Goal: Check status: Check status

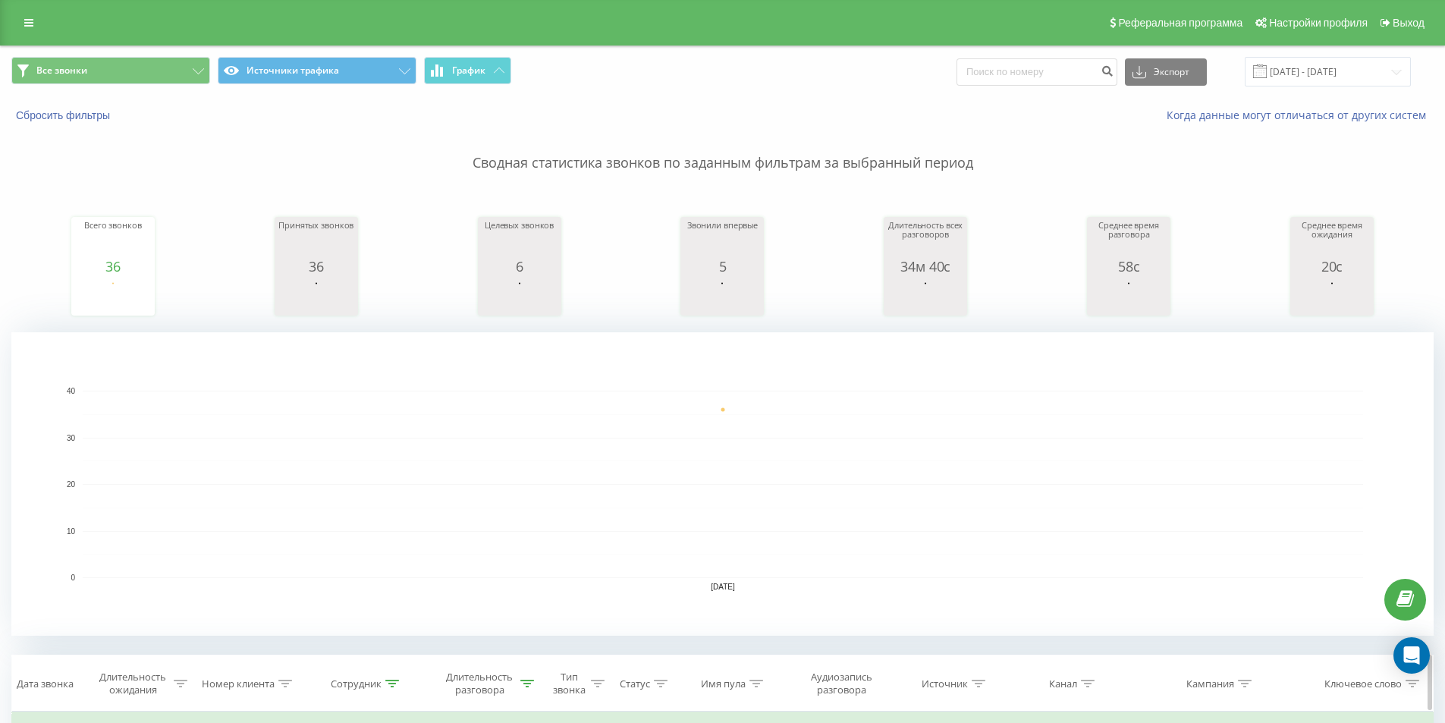
click at [530, 682] on icon at bounding box center [527, 683] width 14 height 8
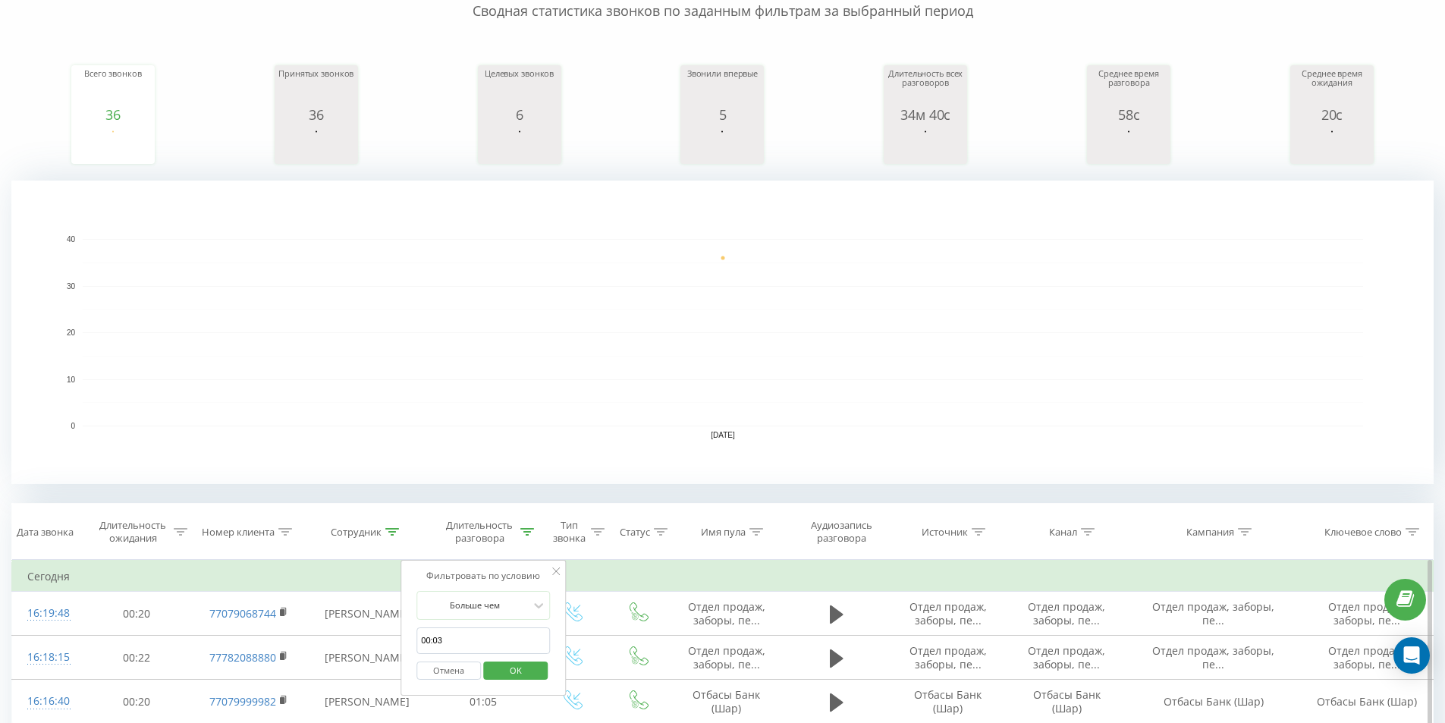
click at [532, 676] on span "OK" at bounding box center [515, 670] width 42 height 24
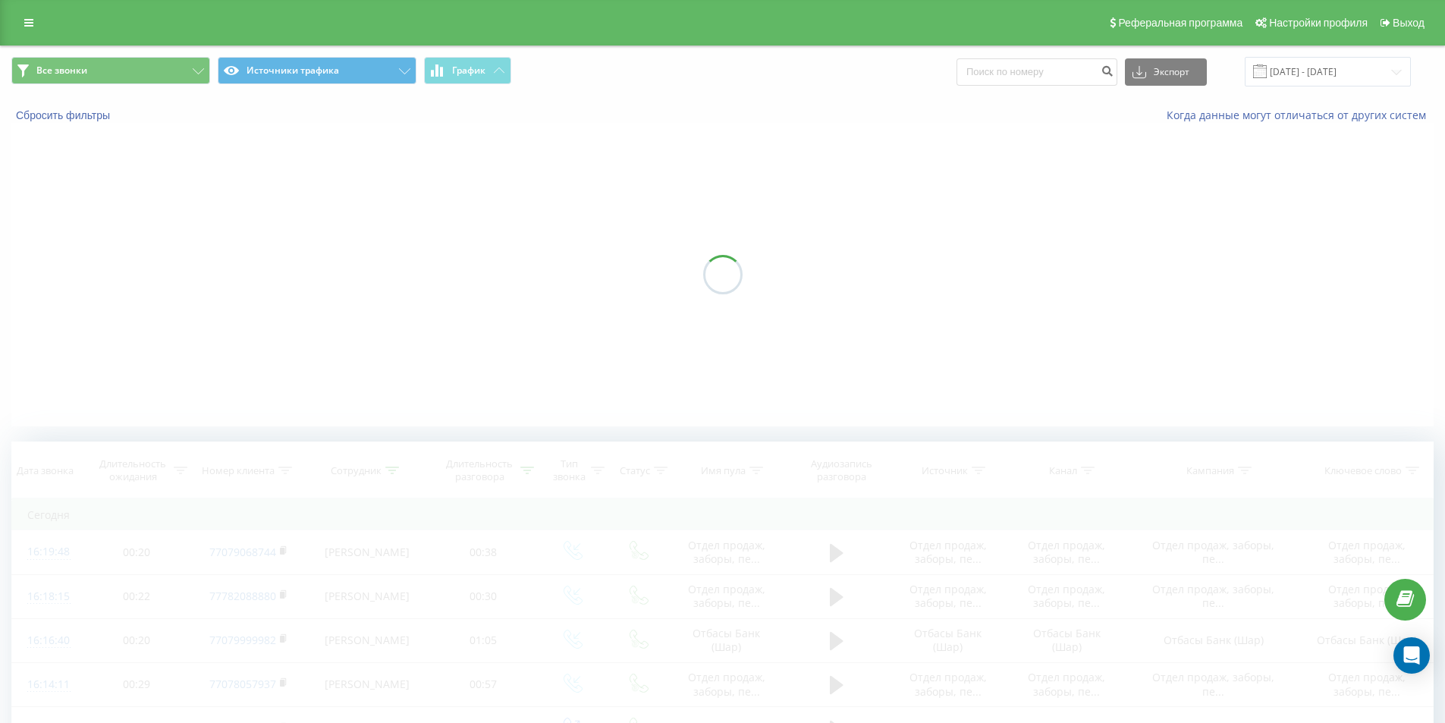
click at [594, 372] on div at bounding box center [722, 274] width 1422 height 303
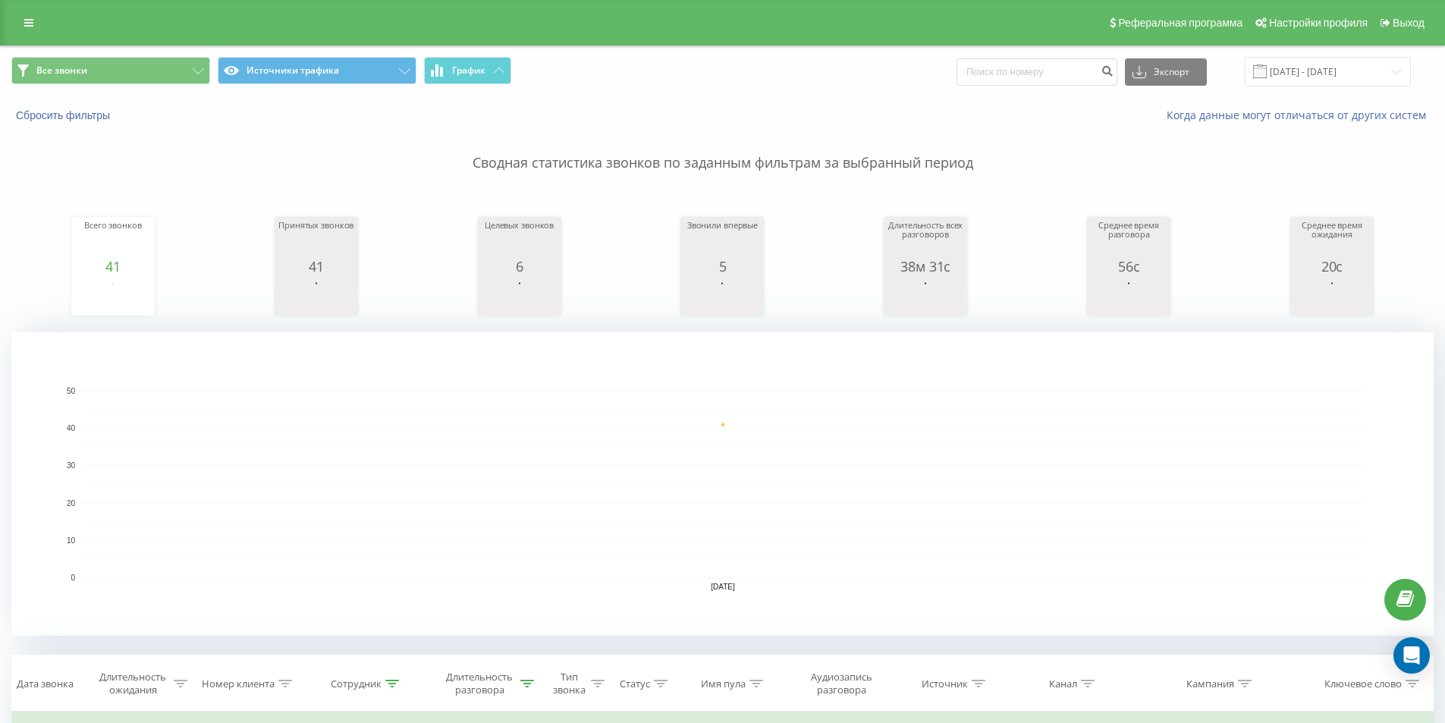
click at [599, 353] on rect "A chart." at bounding box center [722, 483] width 1422 height 303
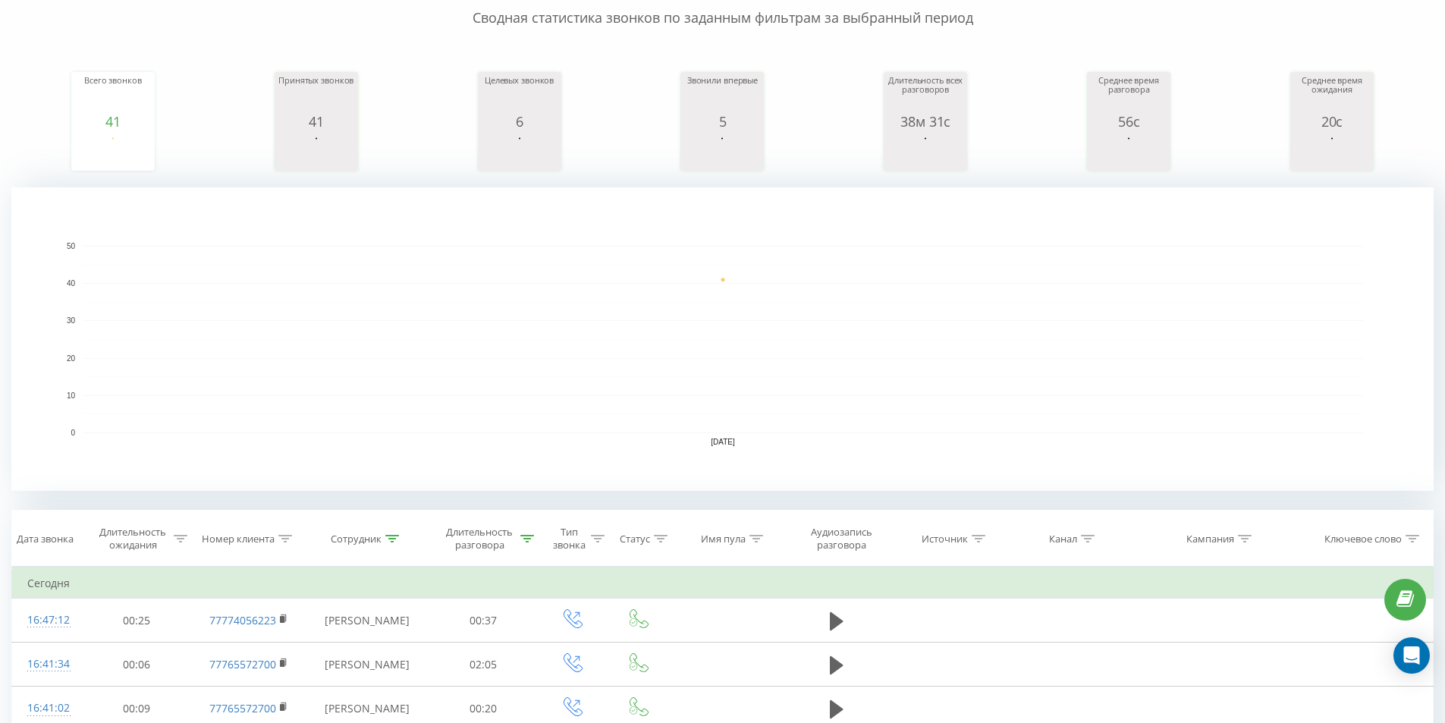
scroll to position [303, 0]
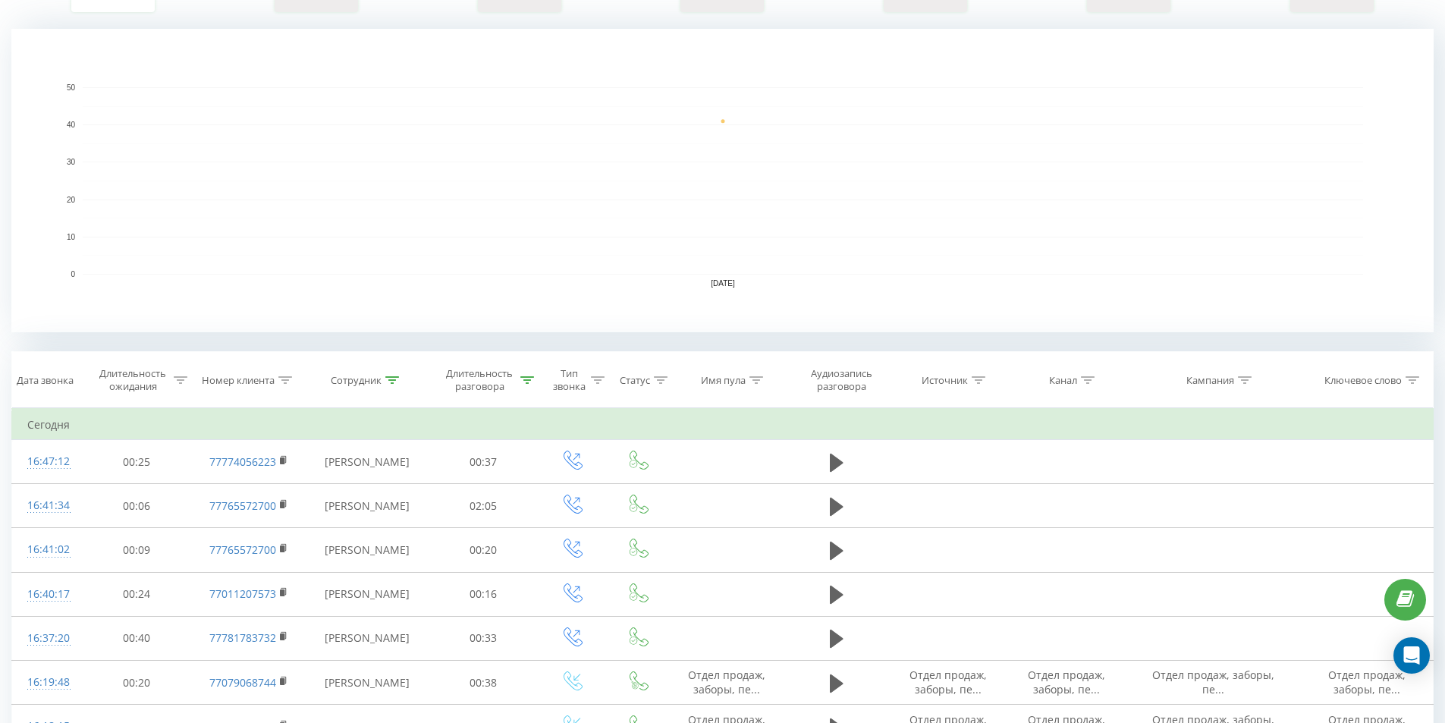
click at [0, 0] on icon at bounding box center [0, 0] width 0 height 0
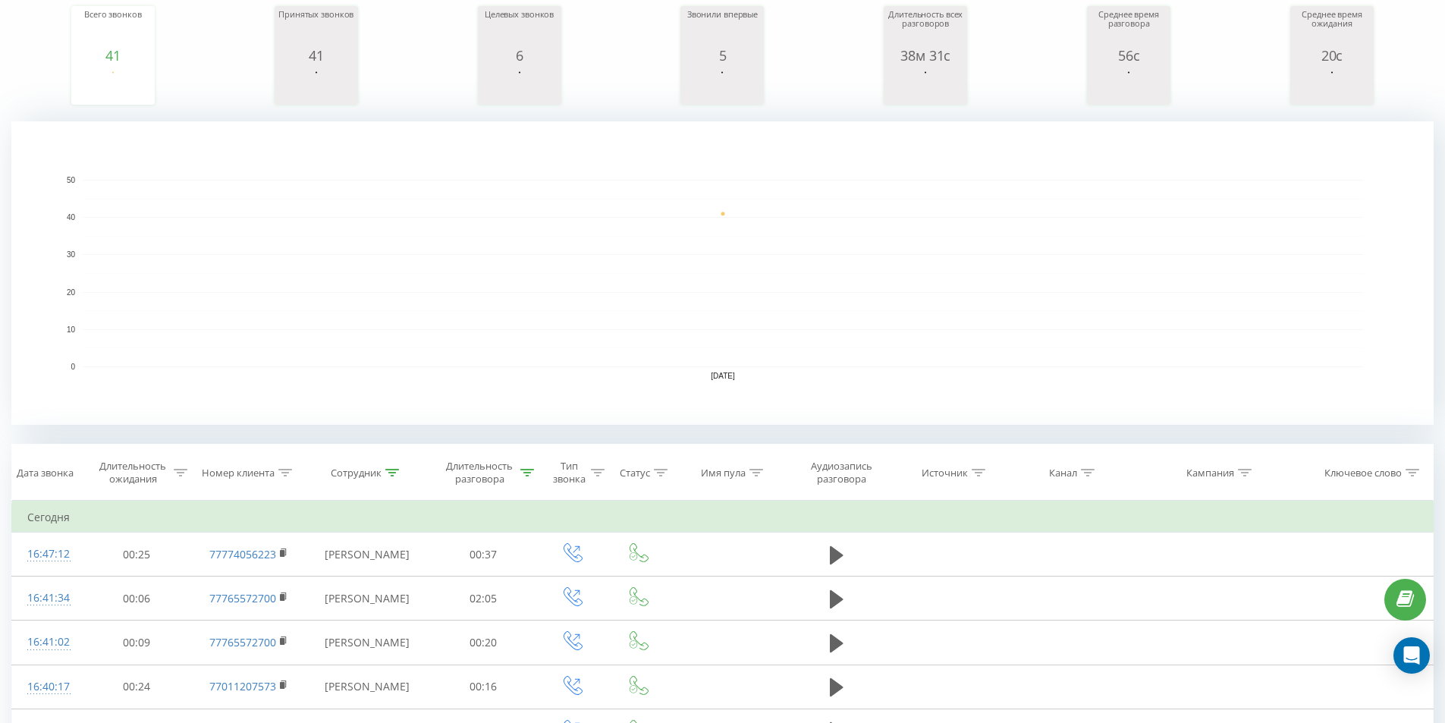
scroll to position [152, 0]
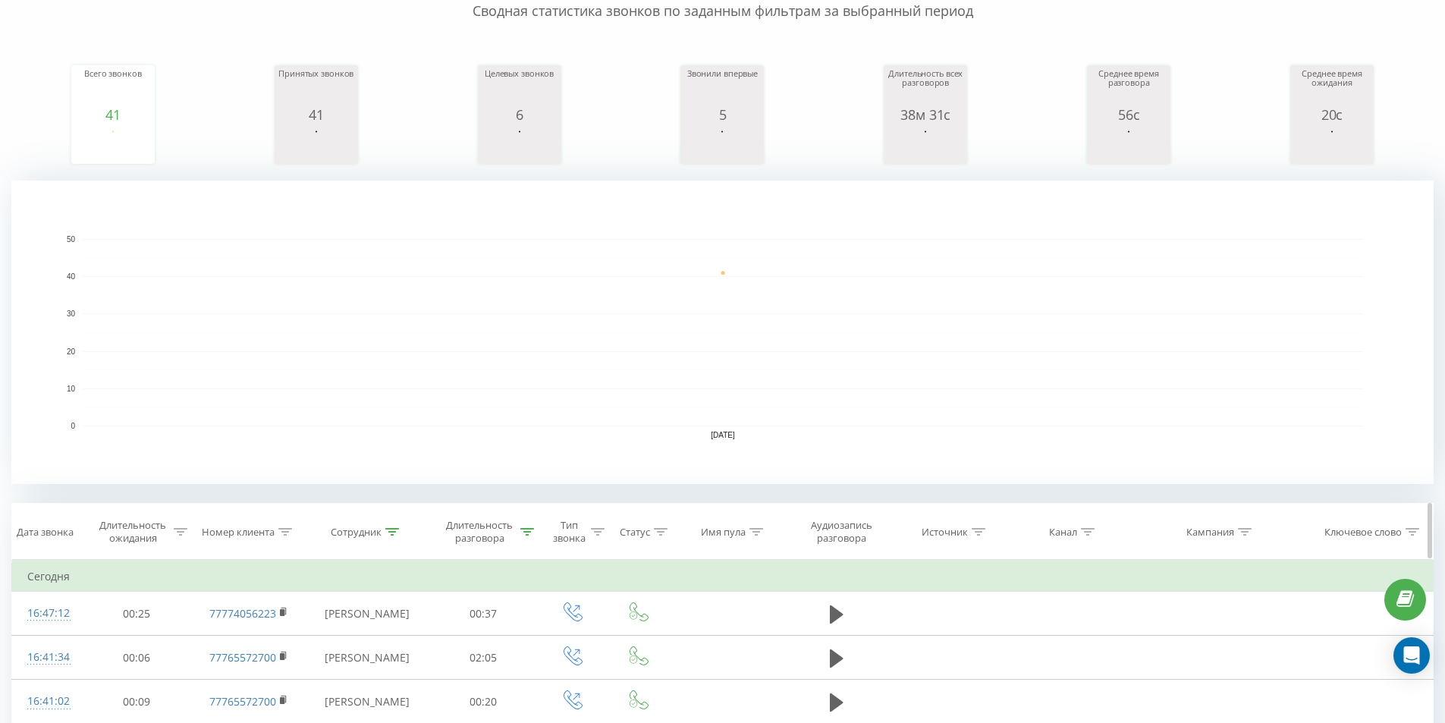
click at [526, 529] on icon at bounding box center [527, 532] width 14 height 8
click at [542, 660] on div "Отмена OK" at bounding box center [482, 671] width 133 height 34
drag, startPoint x: 540, startPoint y: 664, endPoint x: 622, endPoint y: 397, distance: 278.5
click at [541, 664] on button "OK" at bounding box center [515, 670] width 64 height 19
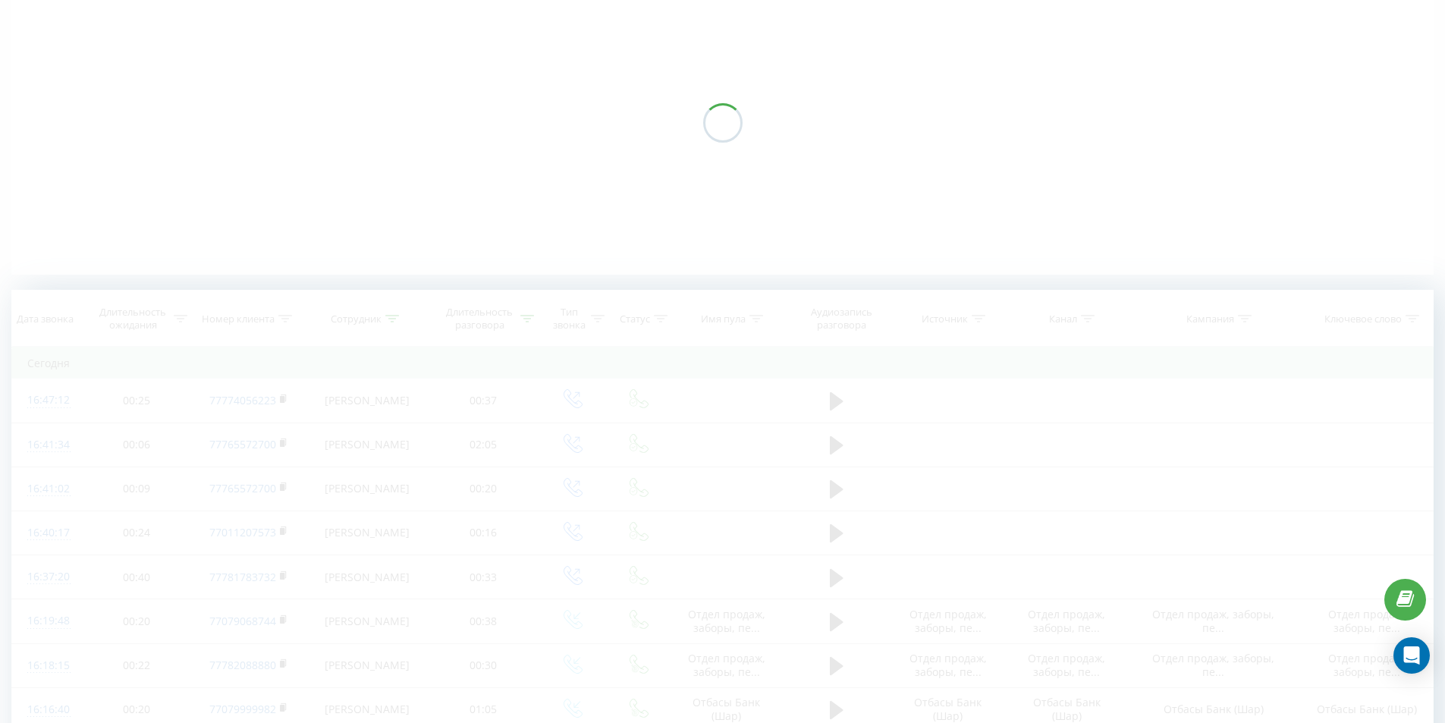
click at [665, 243] on div at bounding box center [722, 122] width 1422 height 303
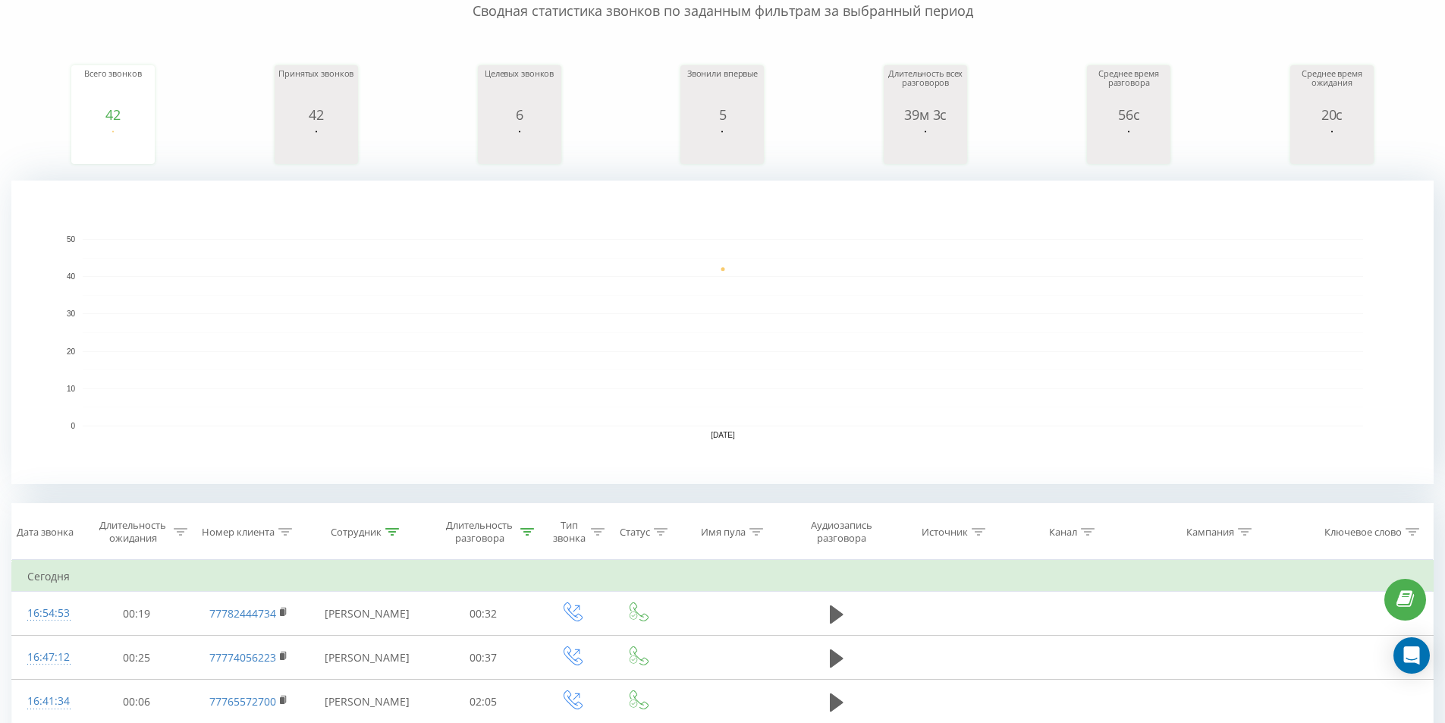
click at [0, 0] on icon at bounding box center [0, 0] width 0 height 0
click at [539, 297] on rect "A chart." at bounding box center [723, 332] width 1280 height 187
click at [868, 315] on rect "A chart." at bounding box center [723, 332] width 1280 height 187
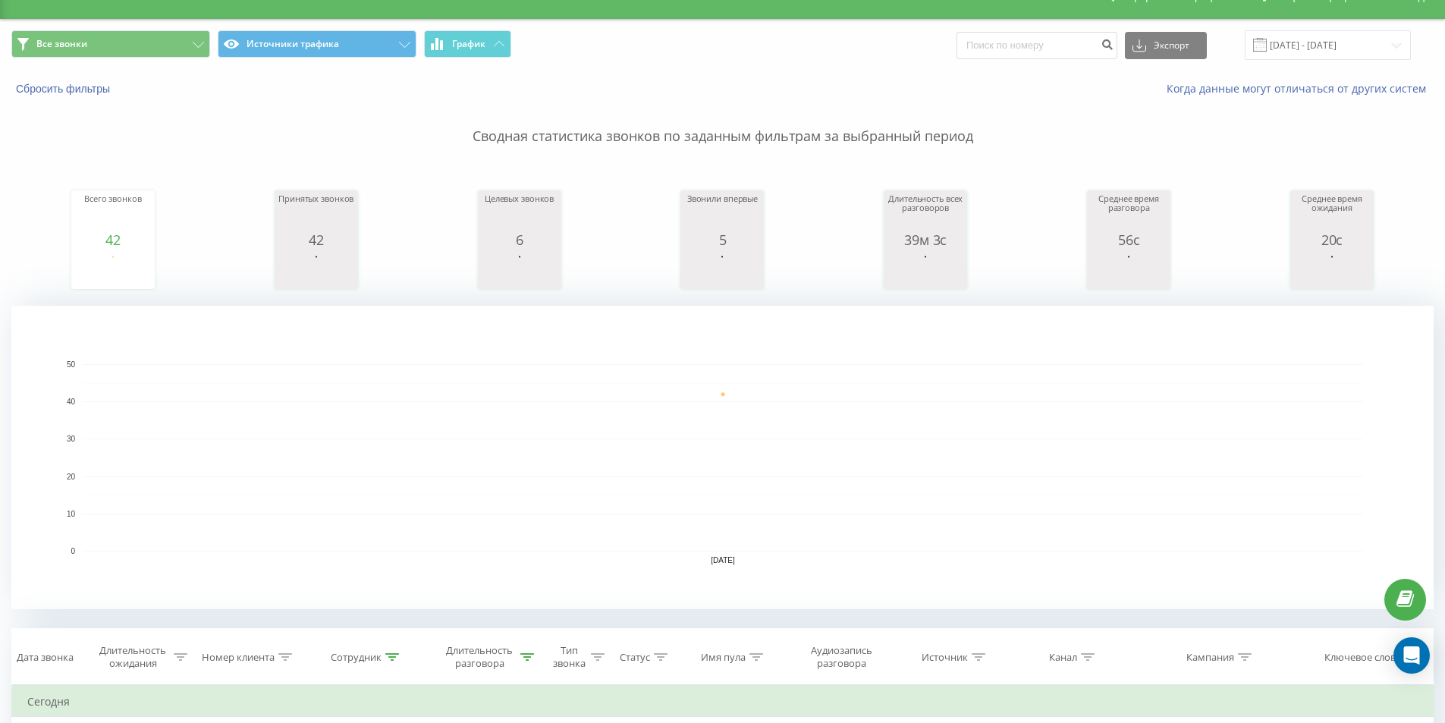
scroll to position [0, 0]
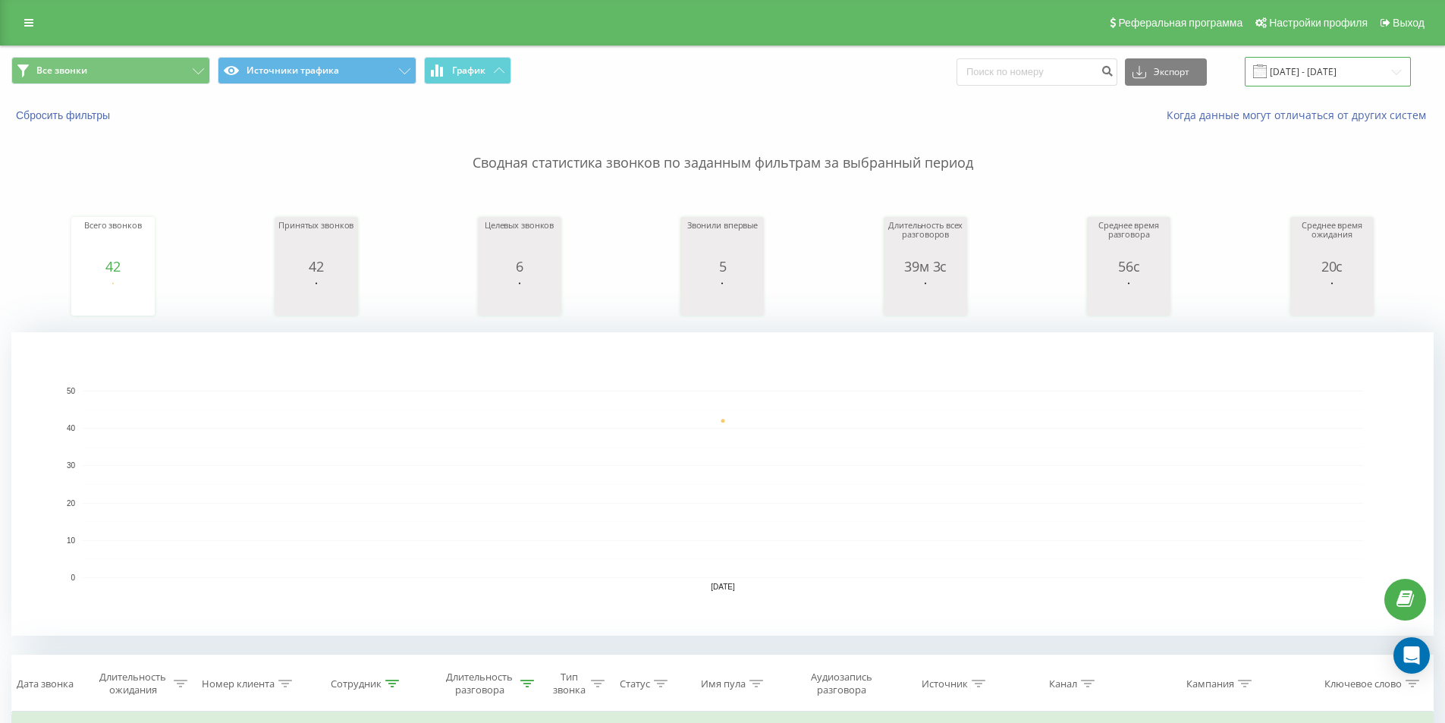
click at [1344, 67] on input "[DATE] - [DATE]" at bounding box center [1327, 72] width 166 height 30
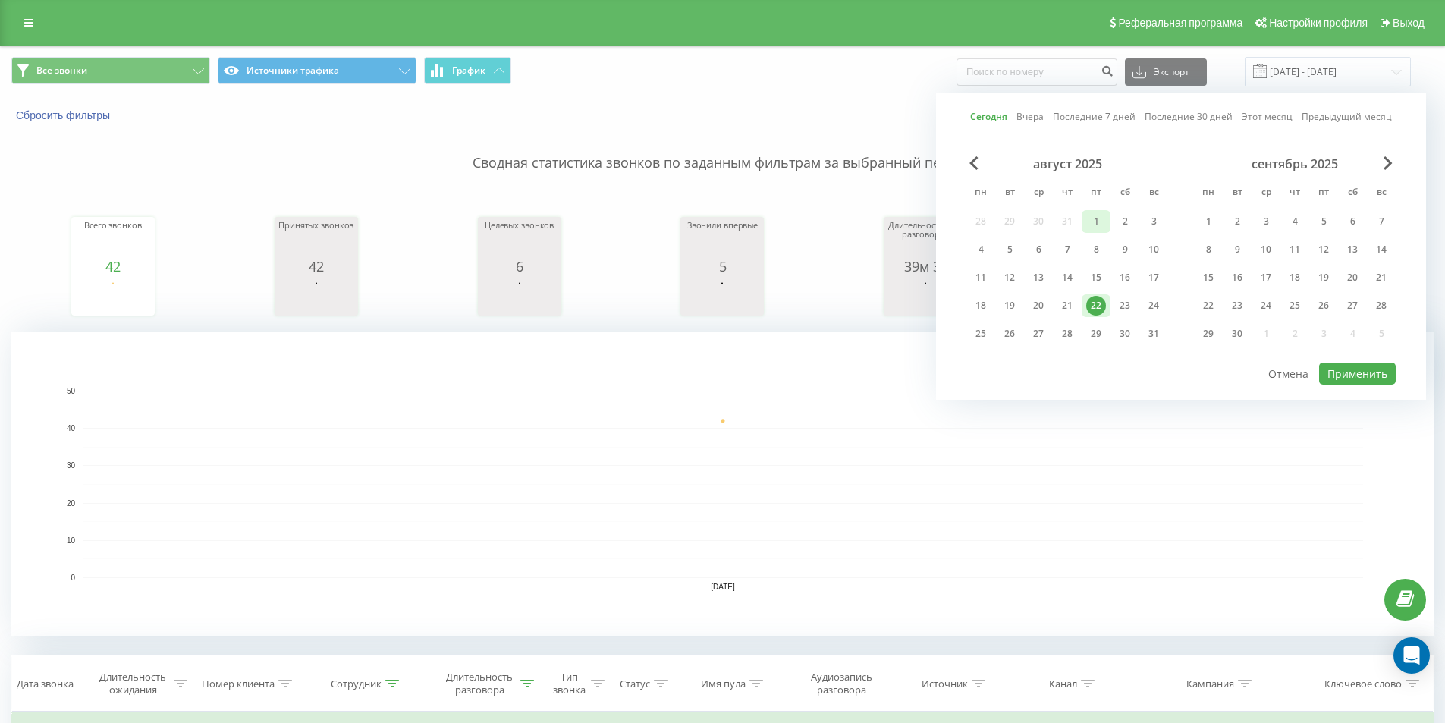
click at [1100, 222] on div "1" at bounding box center [1096, 222] width 20 height 20
click at [1097, 308] on div "22" at bounding box center [1096, 306] width 20 height 20
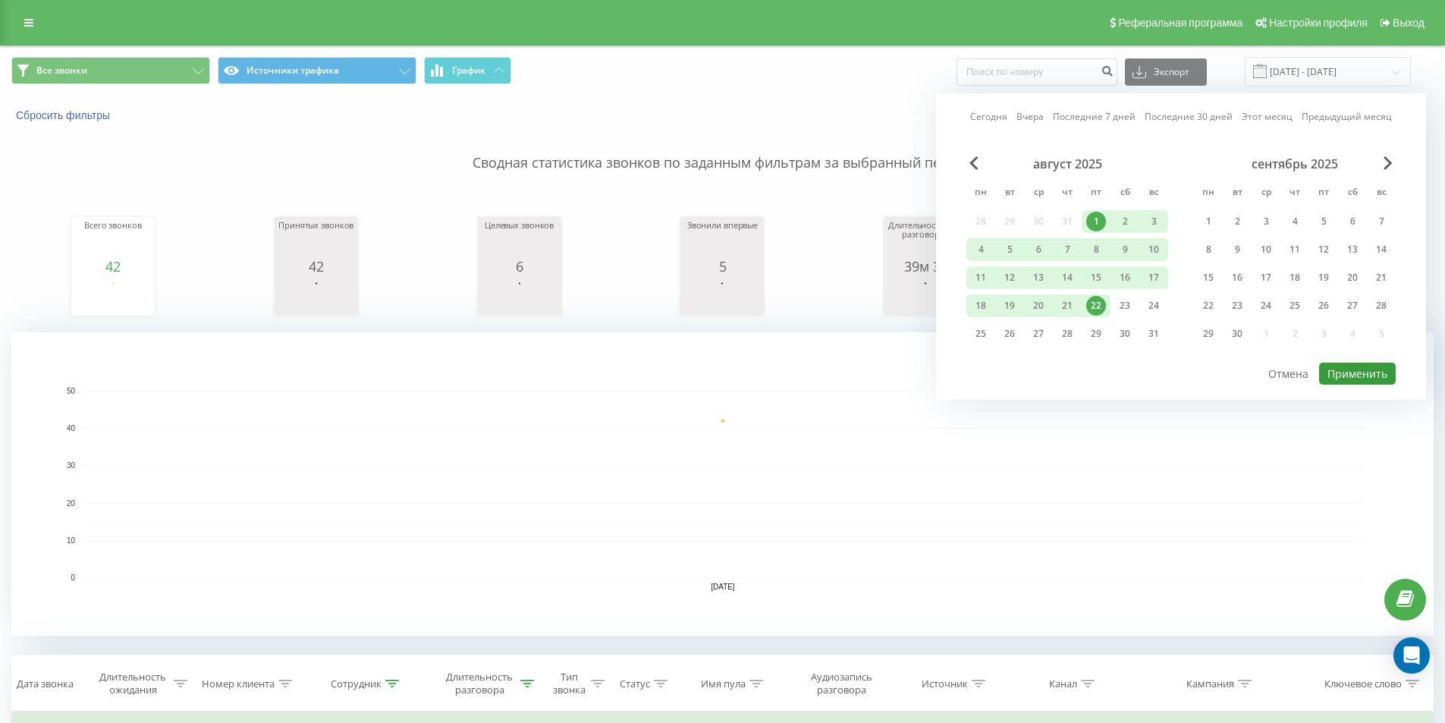
drag, startPoint x: 1332, startPoint y: 365, endPoint x: 1341, endPoint y: 368, distance: 9.6
click at [1334, 366] on button "Применить" at bounding box center [1357, 373] width 77 height 22
type input "[DATE] - [DATE]"
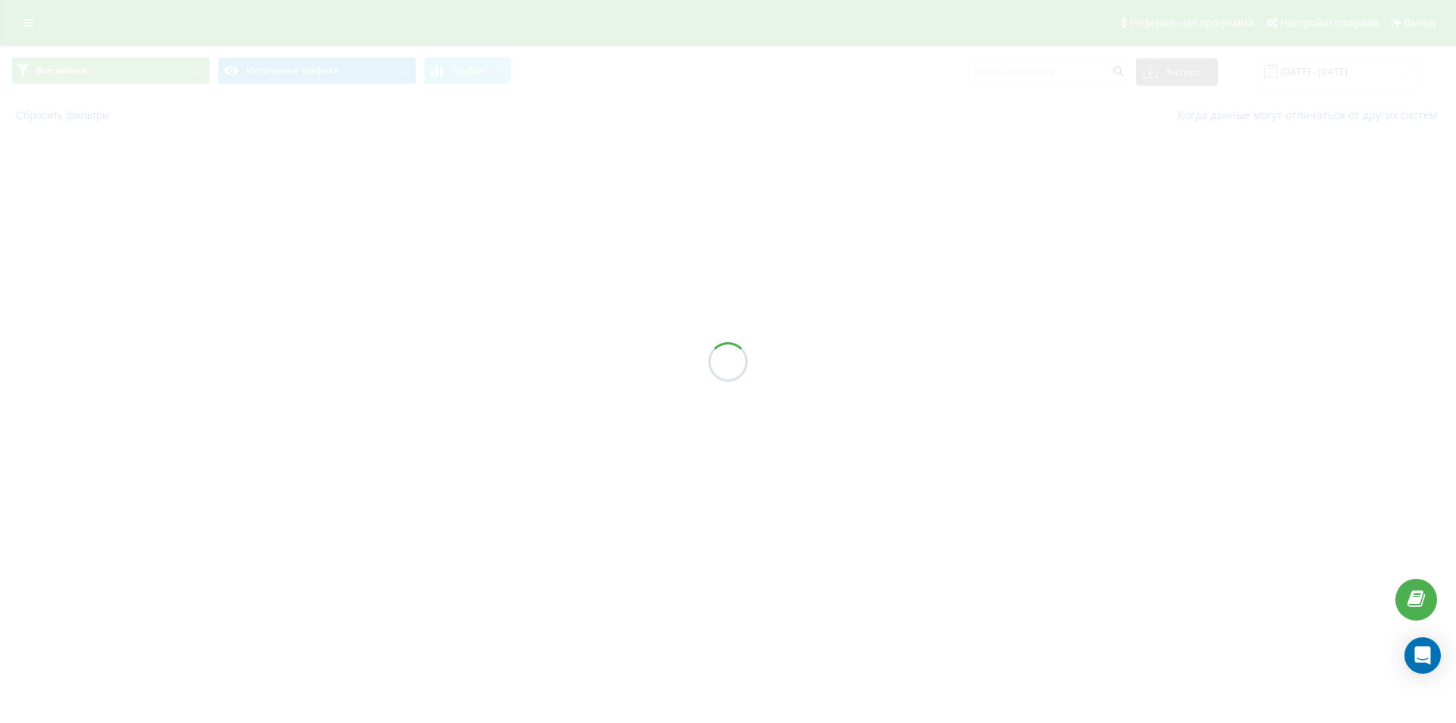
click at [67, 2] on div at bounding box center [728, 361] width 1456 height 723
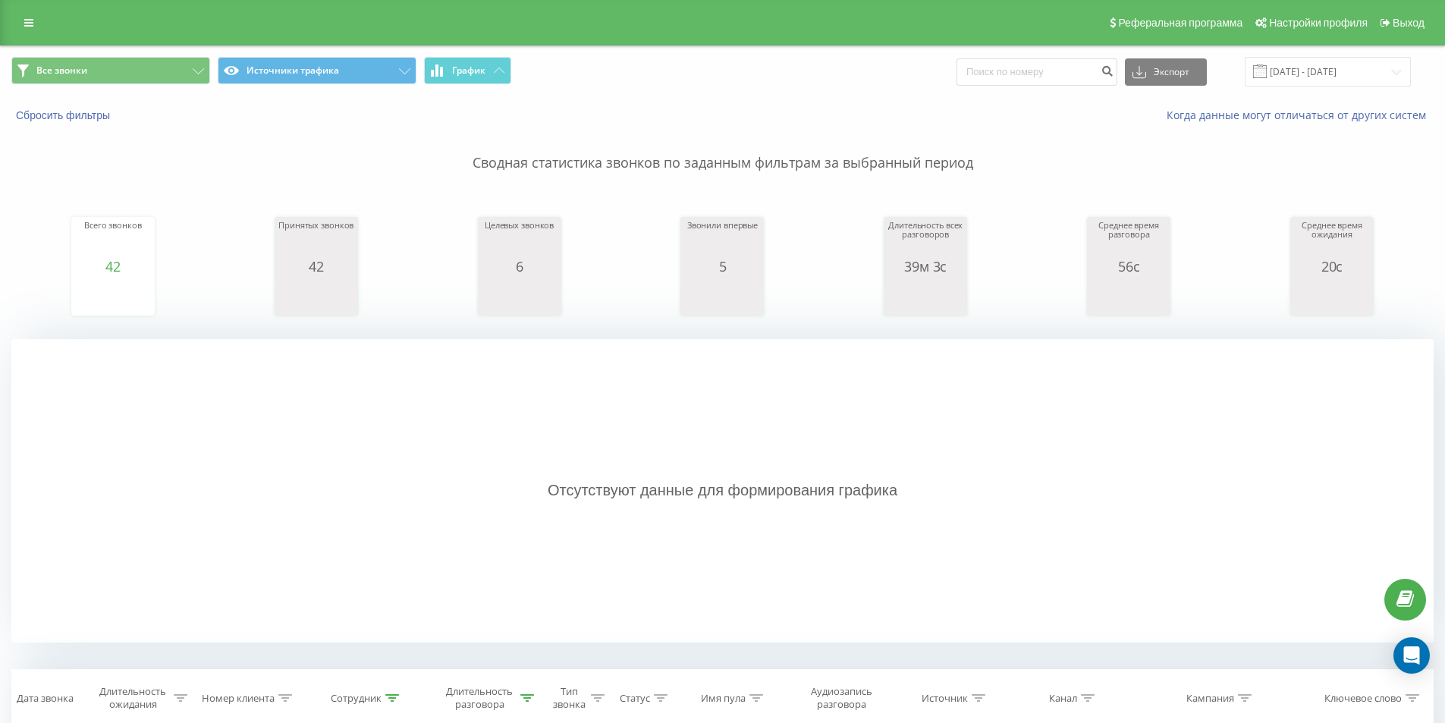
drag, startPoint x: 830, startPoint y: 104, endPoint x: 830, endPoint y: 54, distance: 50.1
click at [830, 96] on div "Все звонки Источники трафика График Экспорт .csv .xls .xlsx [DATE] - [DATE] Сбр…" at bounding box center [722, 89] width 1443 height 87
click at [825, 23] on div "Реферальная программа Настройки профиля Выход" at bounding box center [722, 22] width 1445 height 45
click at [1257, 479] on div "Отсутствуют данные для формирования графика" at bounding box center [722, 490] width 1422 height 303
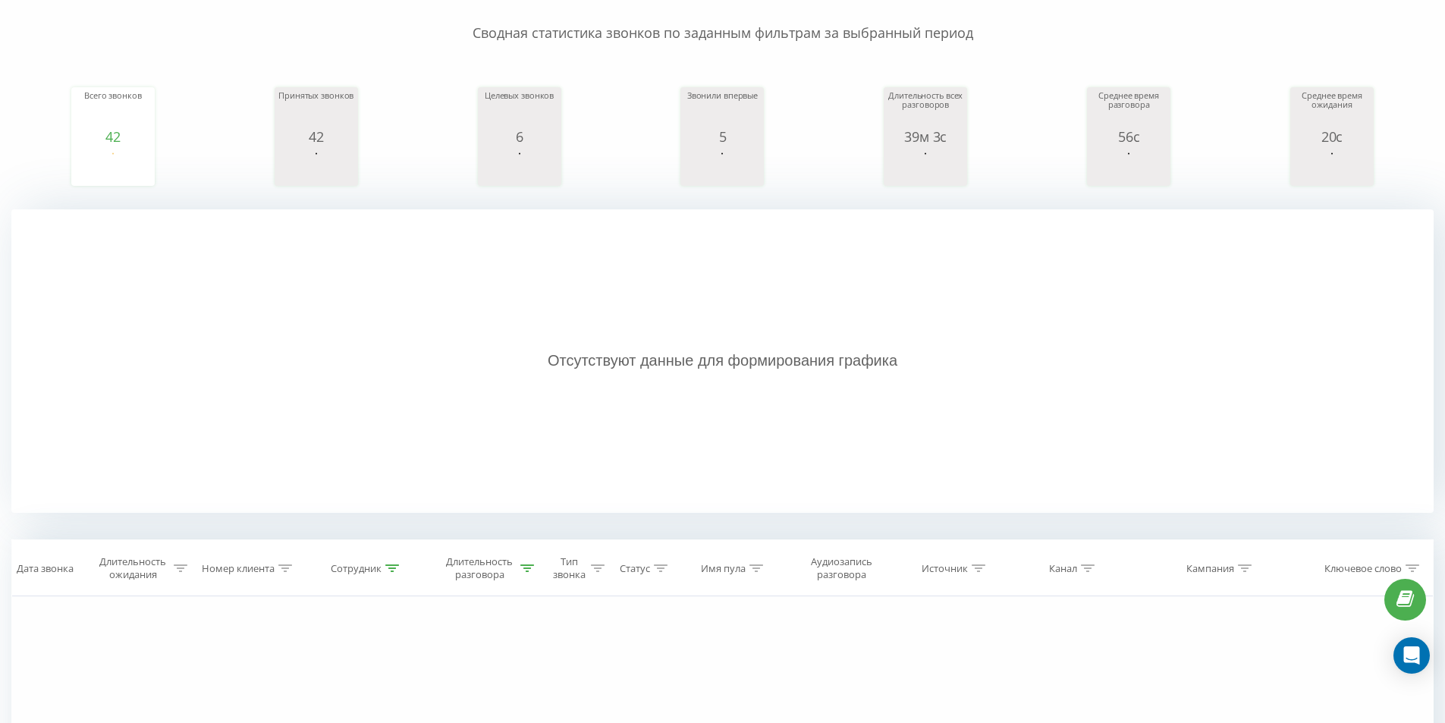
scroll to position [17, 0]
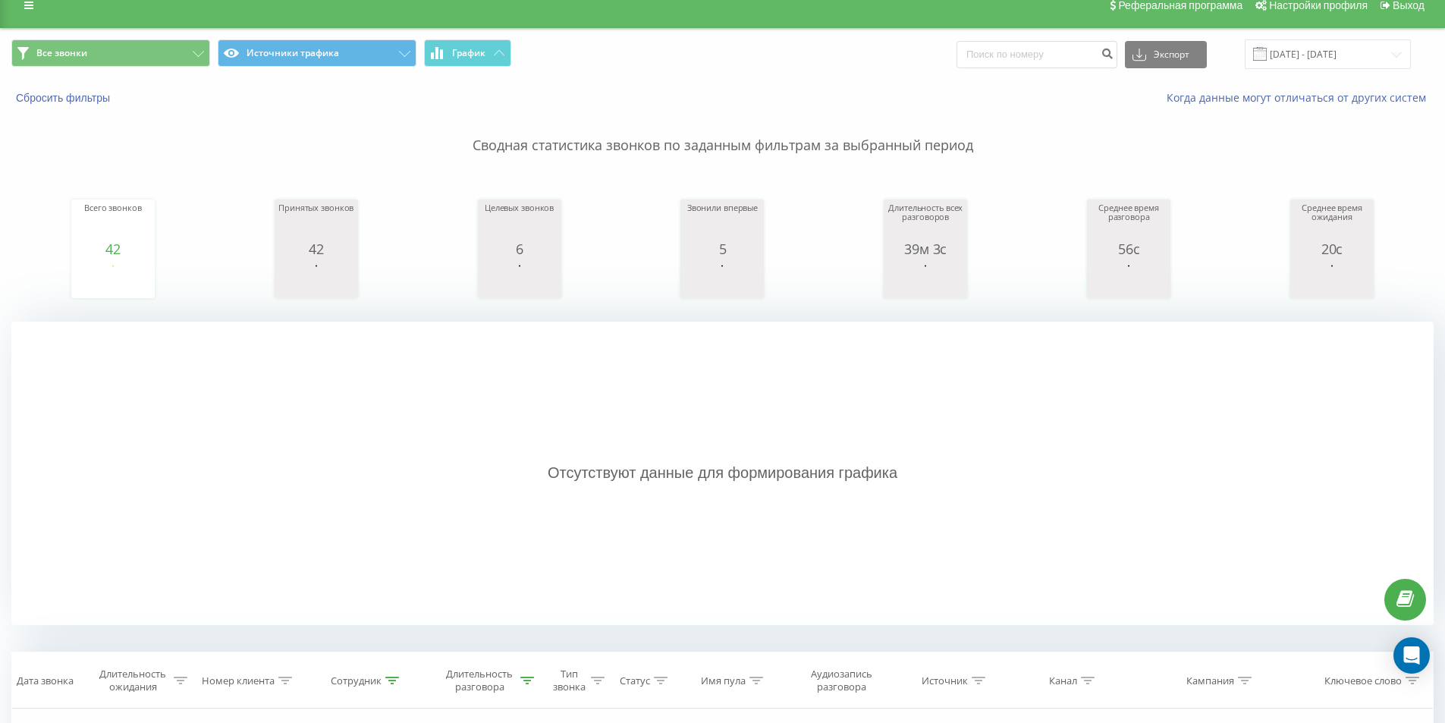
drag, startPoint x: 691, startPoint y: 107, endPoint x: 770, endPoint y: 117, distance: 80.2
click at [695, 106] on p "Сводная статистика звонков по заданным фильтрам за выбранный период" at bounding box center [722, 130] width 1422 height 50
click at [1122, 406] on div "Отсутствуют данные для формирования графика" at bounding box center [722, 473] width 1422 height 303
click at [656, 460] on div "Отсутствуют данные для формирования графика" at bounding box center [722, 473] width 1422 height 303
click at [962, 427] on div "Отсутствуют данные для формирования графика" at bounding box center [722, 473] width 1422 height 303
